Goal: Task Accomplishment & Management: Manage account settings

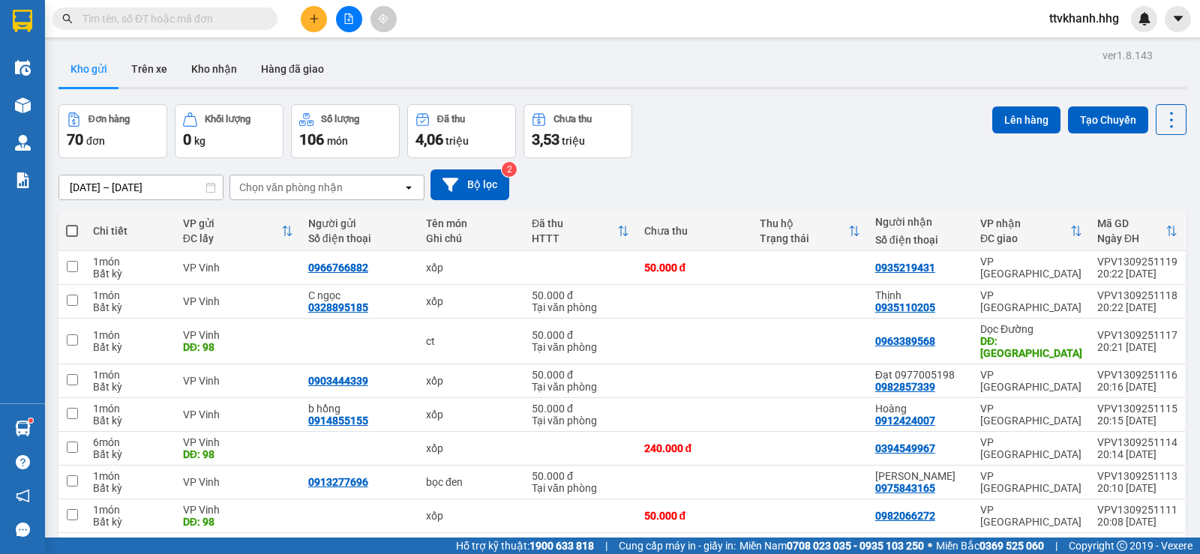
click at [876, 143] on div "Đơn hàng 70 đơn Khối lượng 0 kg Số lượng 106 món Đã thu 4,06 triệu Chưa thu 3,5…" at bounding box center [623, 131] width 1128 height 54
click at [853, 160] on div "[DATE] – [DATE] Press the down arrow key to interact with the calendar and sele…" at bounding box center [623, 184] width 1128 height 53
click at [1085, 23] on span "ttvkhanh.hhg" at bounding box center [1084, 18] width 94 height 19
click at [1073, 37] on li "Đăng xuất" at bounding box center [1082, 47] width 97 height 24
